Goal: Find specific page/section: Find specific page/section

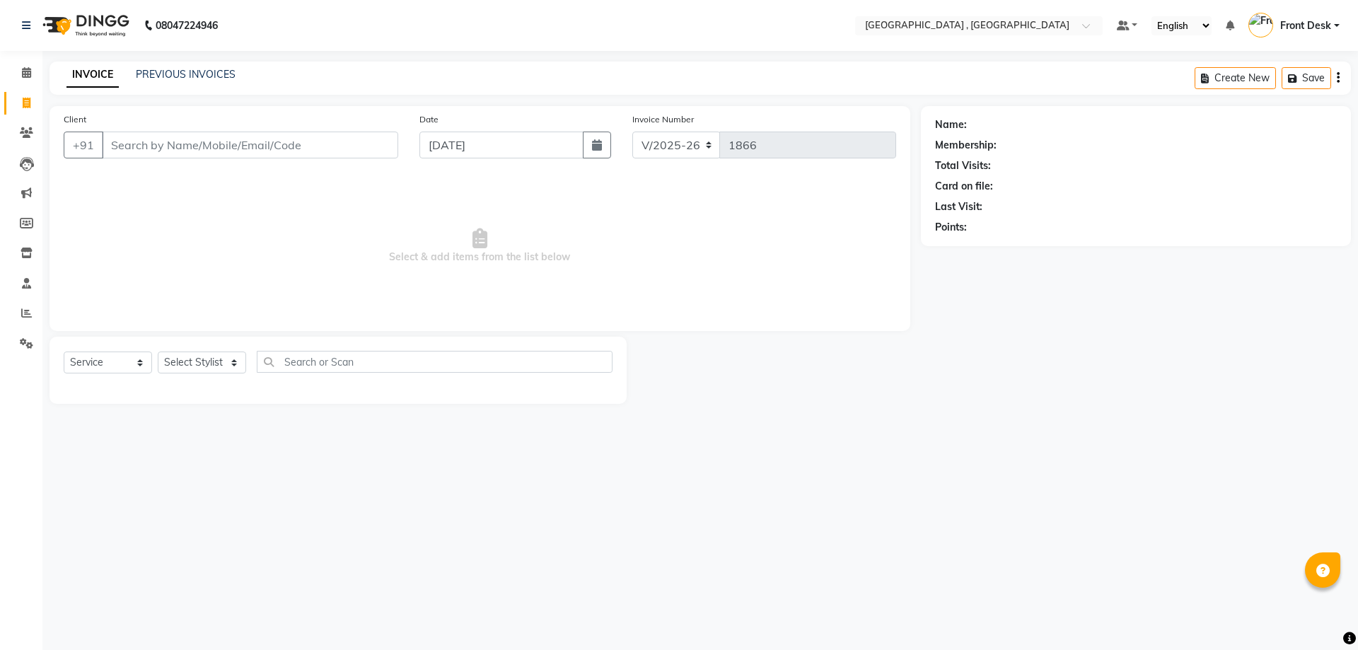
select select "5111"
select select "service"
click at [202, 78] on link "PREVIOUS INVOICES" at bounding box center [186, 74] width 100 height 13
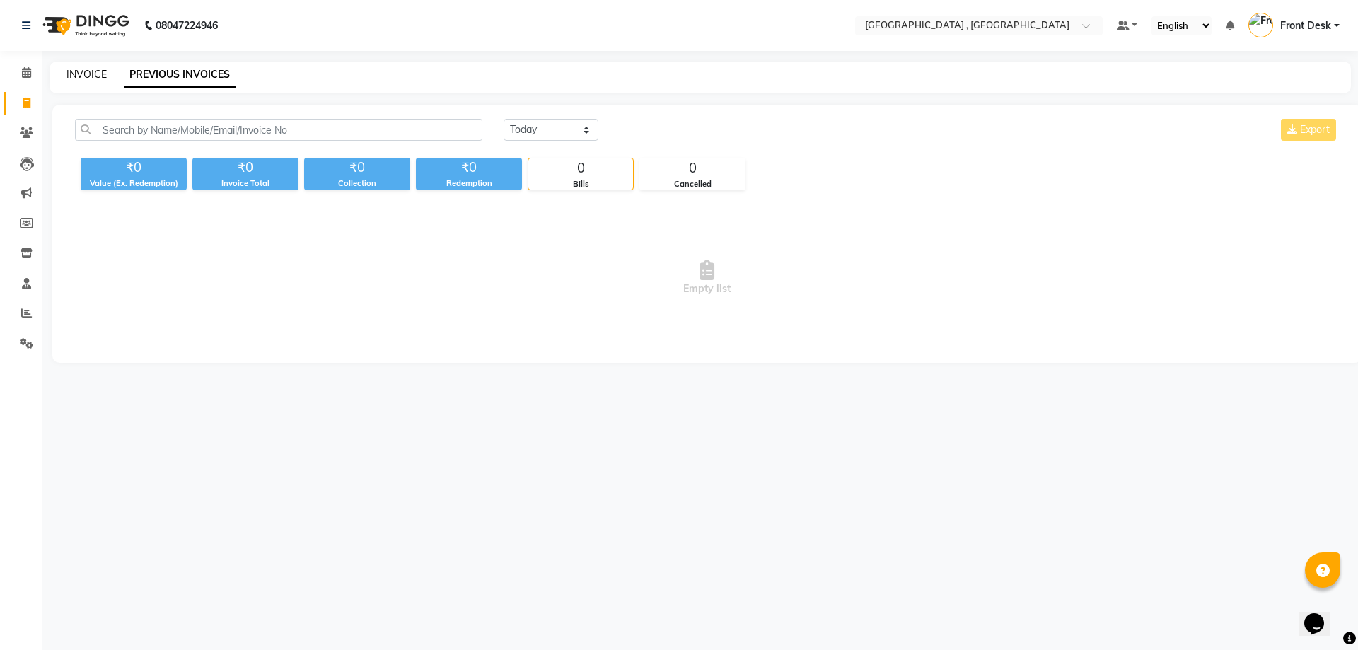
click at [86, 78] on link "INVOICE" at bounding box center [86, 74] width 40 height 13
select select "service"
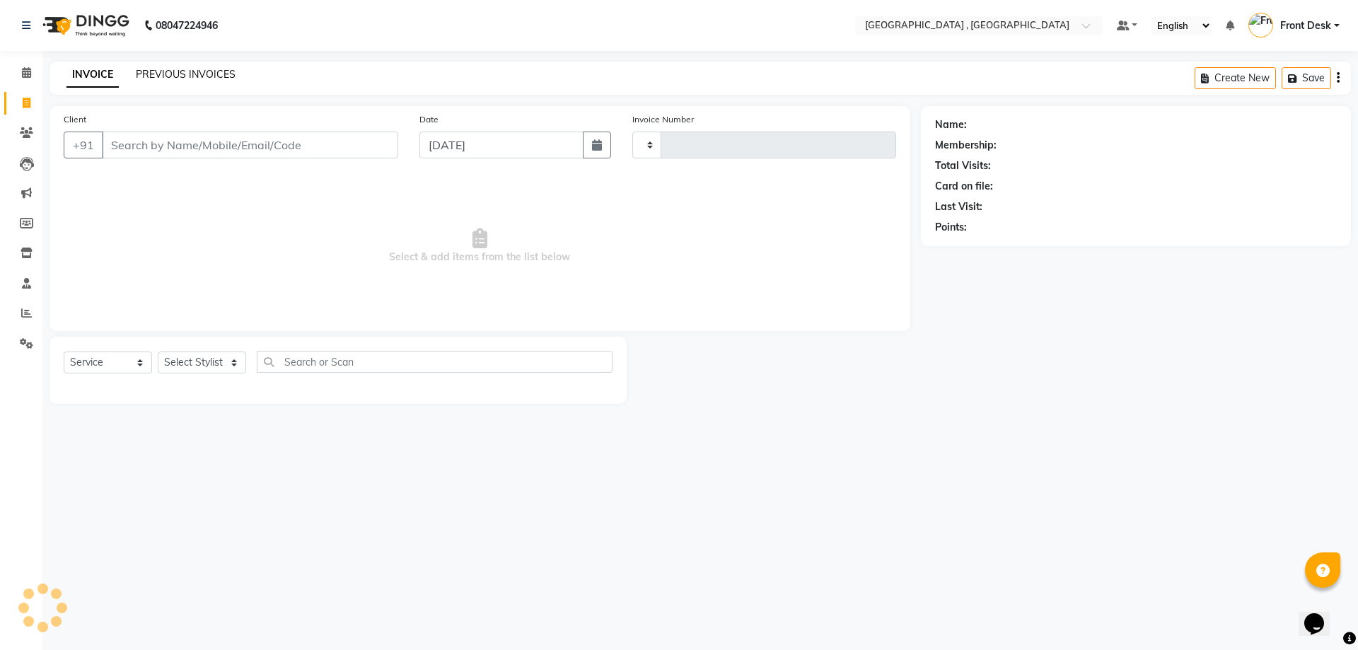
click at [151, 73] on link "PREVIOUS INVOICES" at bounding box center [186, 74] width 100 height 13
